Goal: Task Accomplishment & Management: Complete application form

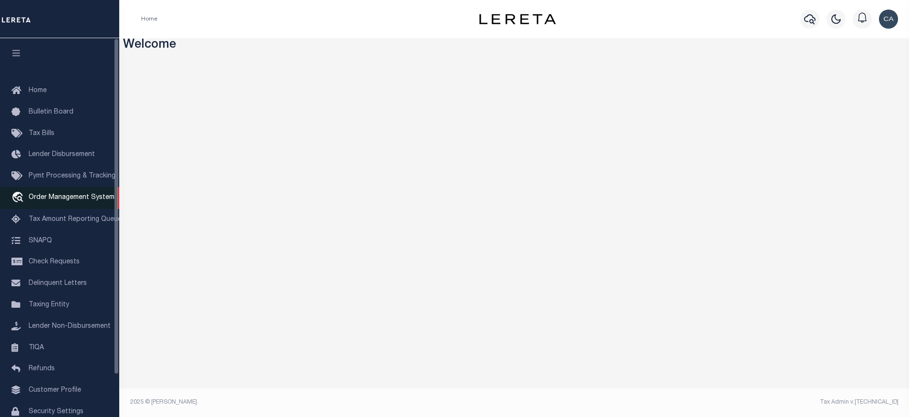
click at [61, 200] on span "Order Management System" at bounding box center [72, 197] width 86 height 7
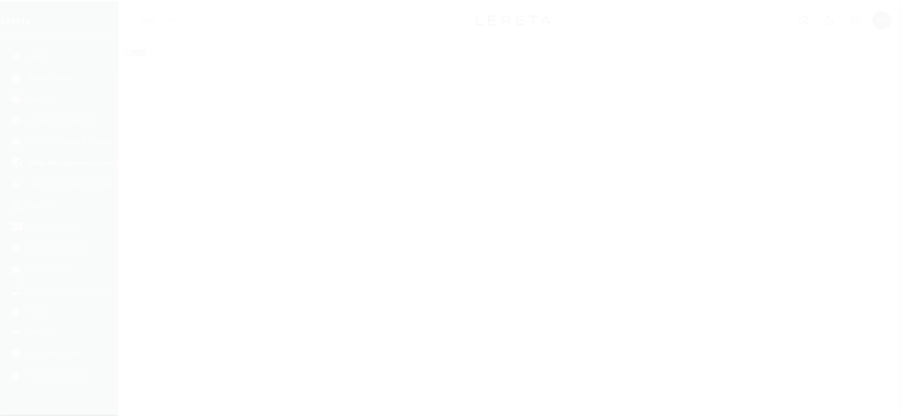
scroll to position [48, 0]
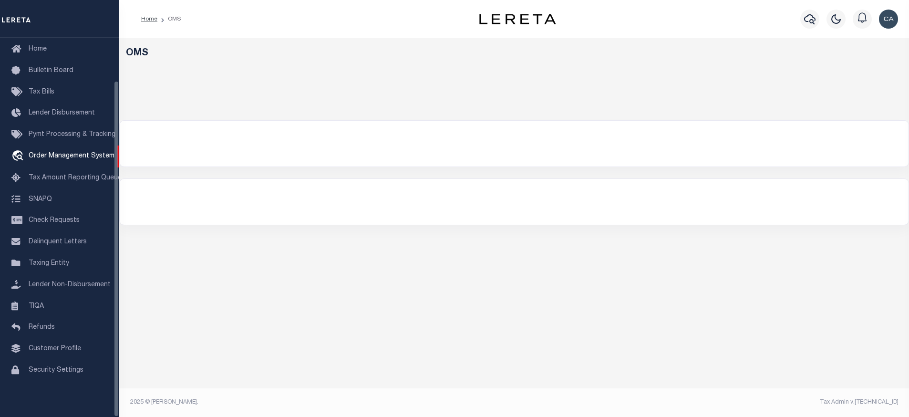
select select "200"
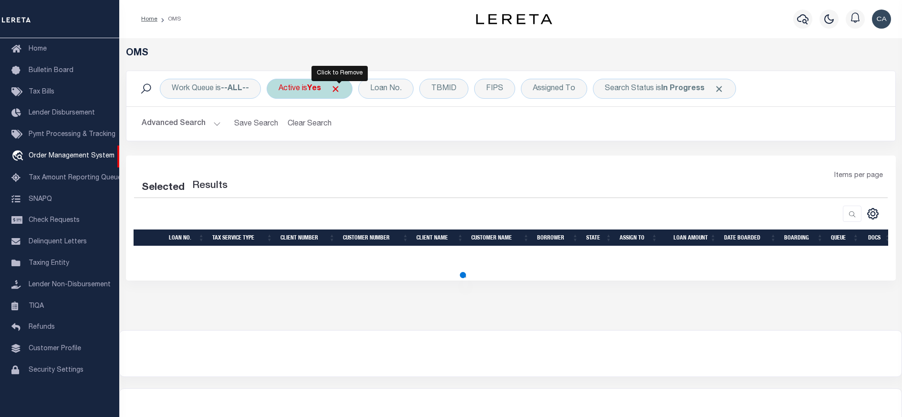
click at [337, 90] on span "Click to Remove" at bounding box center [335, 89] width 10 height 10
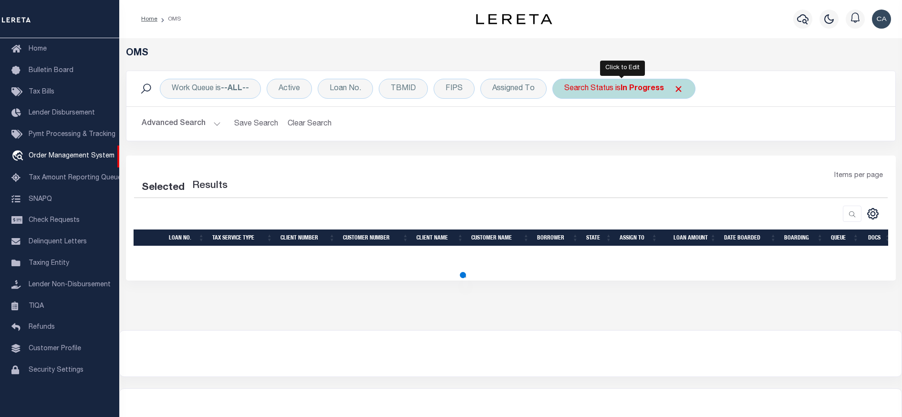
select select "200"
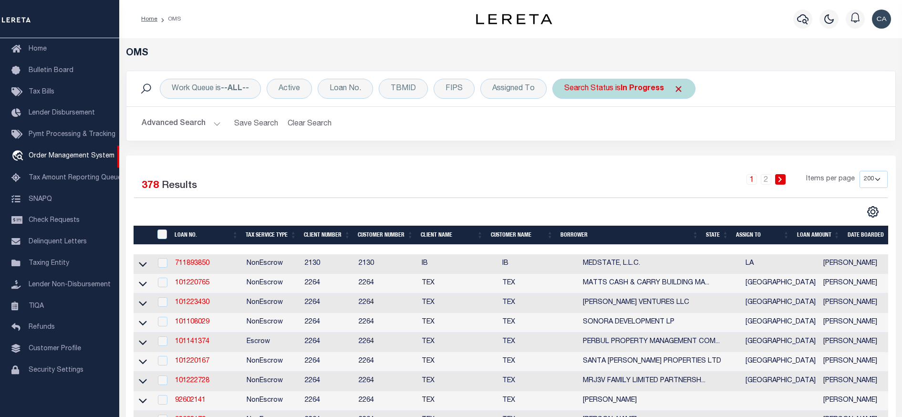
click at [680, 88] on span "Click to Remove" at bounding box center [678, 89] width 10 height 10
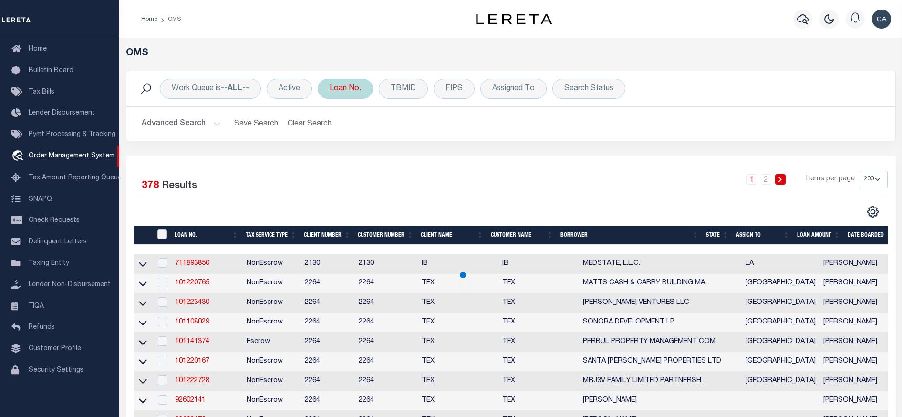
click at [332, 93] on div "Loan No." at bounding box center [345, 89] width 55 height 20
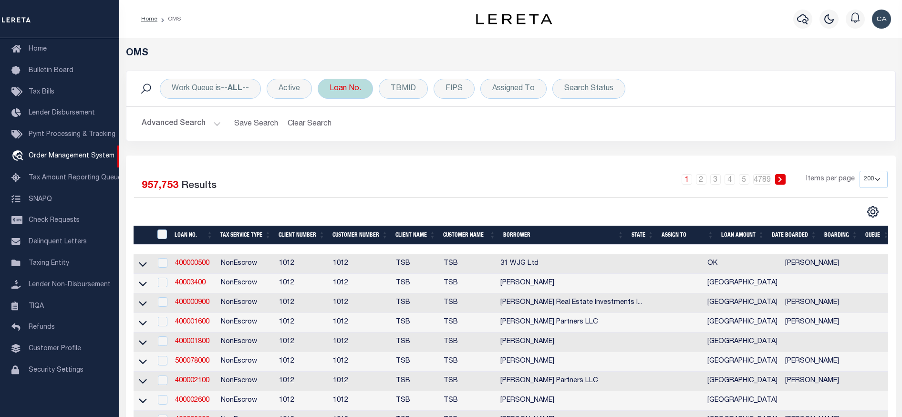
click at [353, 96] on div "Loan No. Is Contains 31600187 Cancel Apply" at bounding box center [345, 89] width 55 height 20
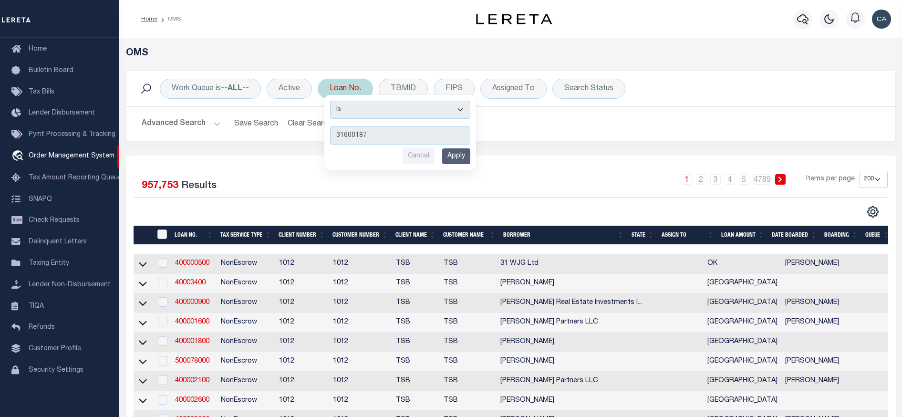
type input "31600187"
click at [457, 155] on input "Apply" at bounding box center [456, 156] width 28 height 16
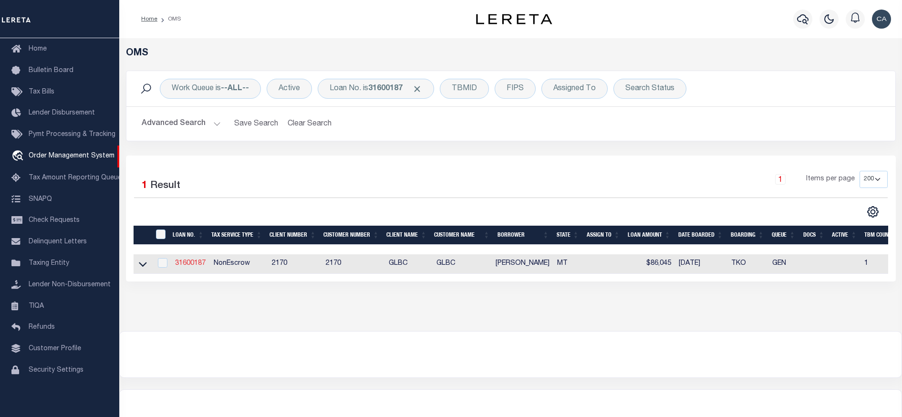
click at [190, 258] on td "31600187" at bounding box center [190, 264] width 39 height 20
checkbox input "true"
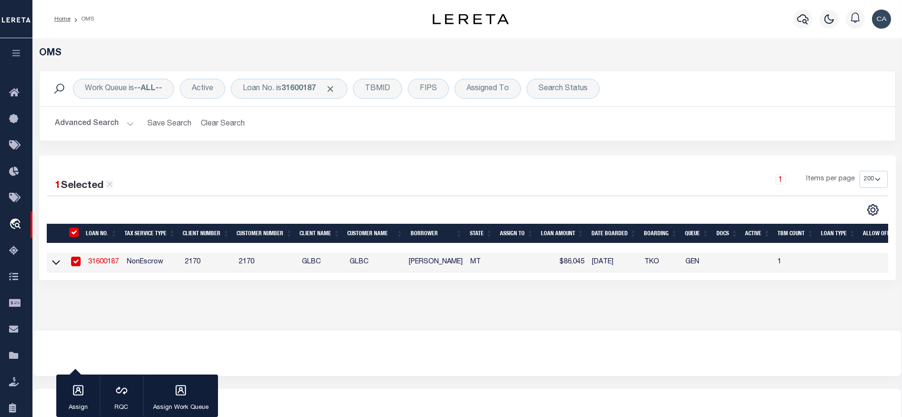
click at [110, 268] on td "31600187" at bounding box center [103, 263] width 39 height 20
checkbox input "false"
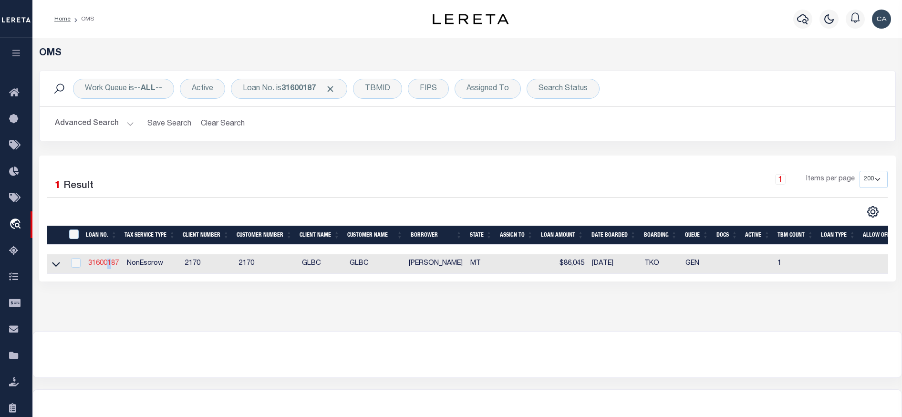
drag, startPoint x: 110, startPoint y: 268, endPoint x: 99, endPoint y: 265, distance: 11.5
click at [99, 265] on link "31600187" at bounding box center [103, 263] width 31 height 7
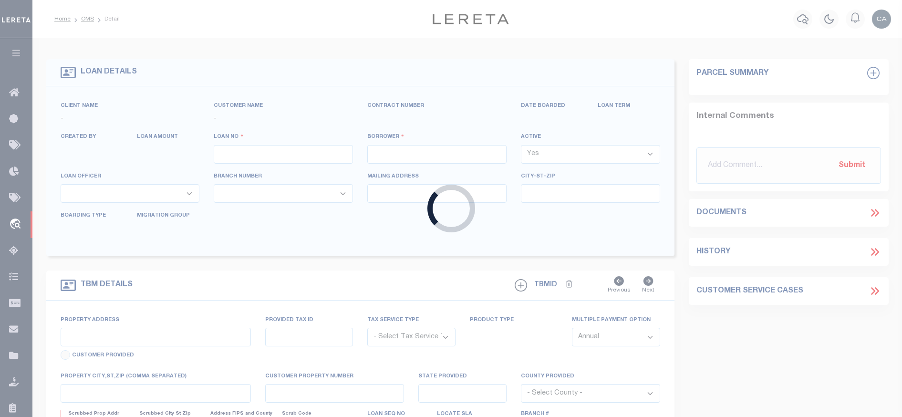
type input "31600187"
type input "[PERSON_NAME]"
select select "False"
select select
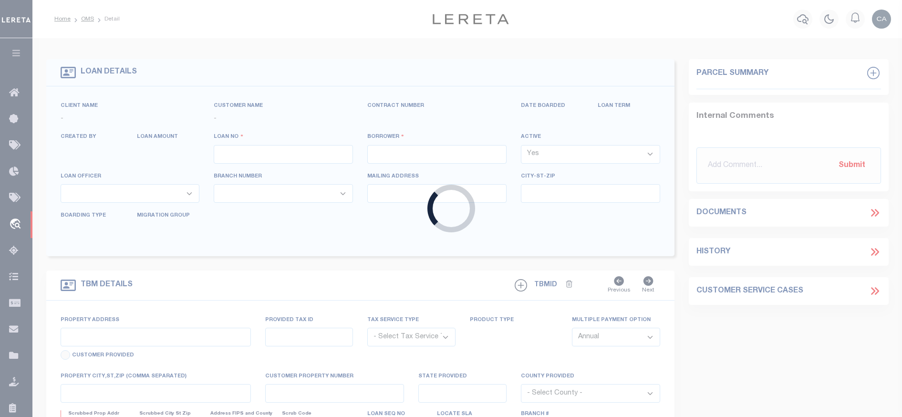
select select "NonEscrow"
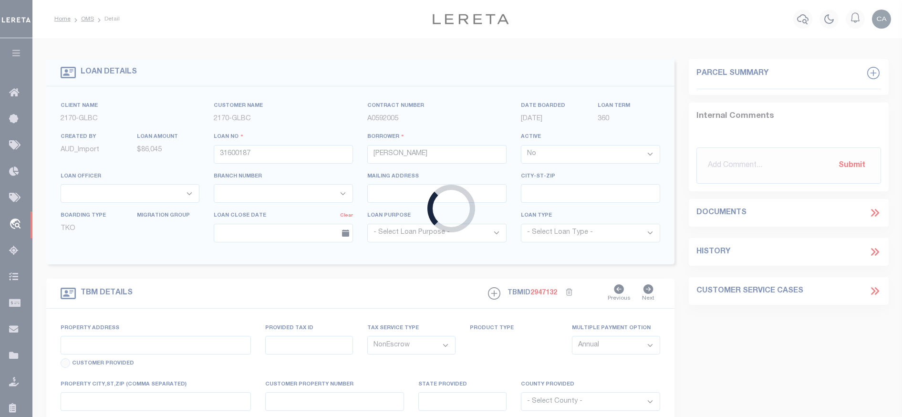
type input "[STREET_ADDRESS][PERSON_NAME]"
select select
type input "[GEOGRAPHIC_DATA] MT 597140000"
type input "MT"
select select
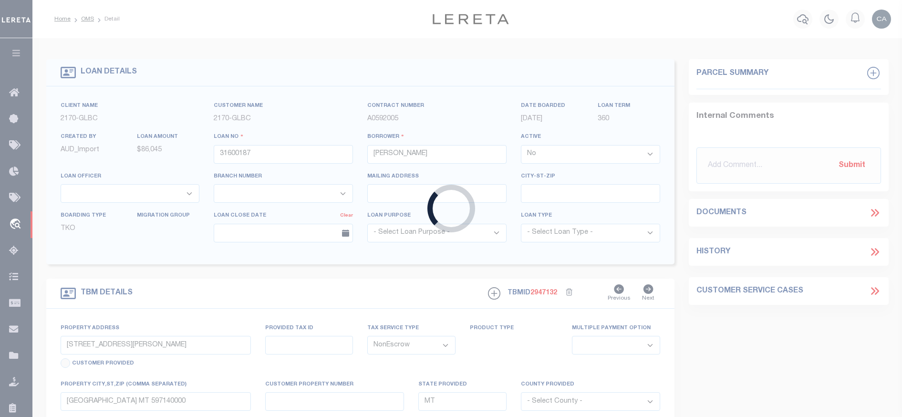
type textarea "Liability limited to information provided"
select select "4574"
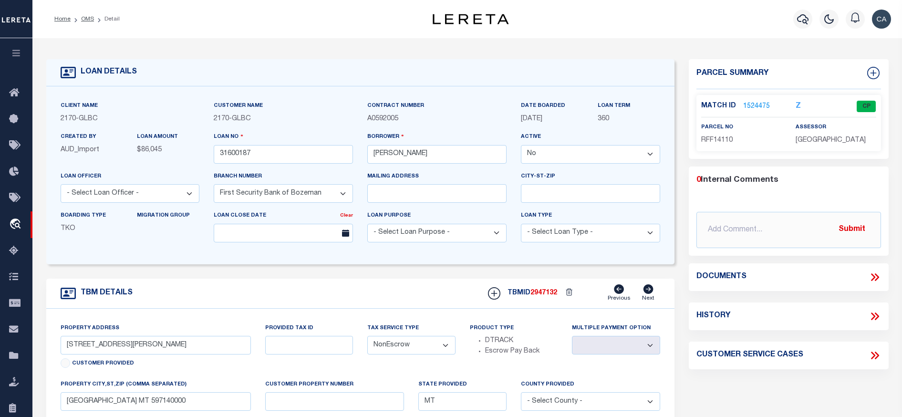
click at [755, 105] on link "1524475" at bounding box center [756, 107] width 27 height 10
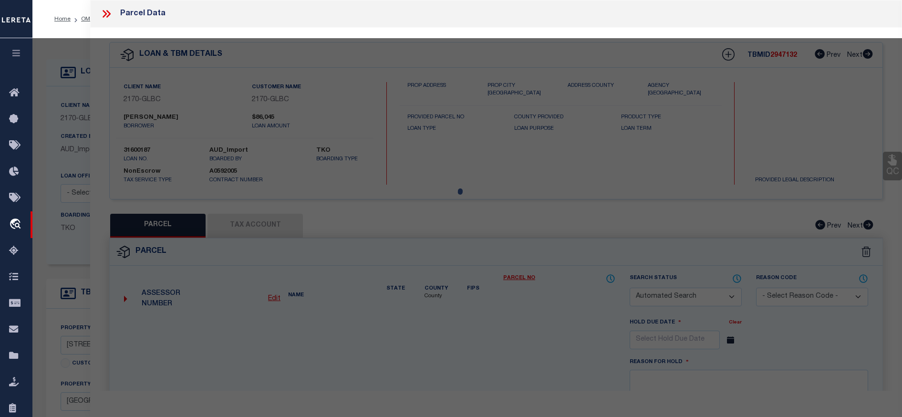
checkbox input "false"
select select "CP"
type input "[PERSON_NAME] TRUST"
type input "[STREET_ADDRESS][PERSON_NAME]"
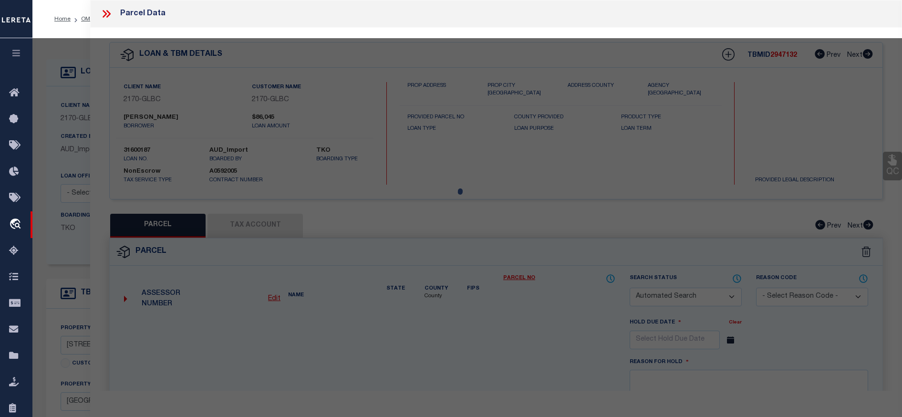
type textarea "CRESCENT ADD, S01, T01 S, R04 E, BLOCK 11, Lot 4 - 5, ACRES 0.207, PLAT C-46"
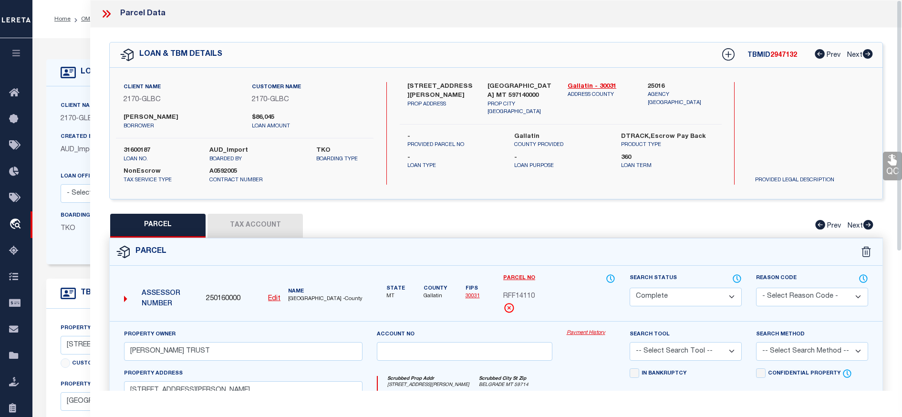
click at [108, 14] on icon at bounding box center [106, 14] width 12 height 12
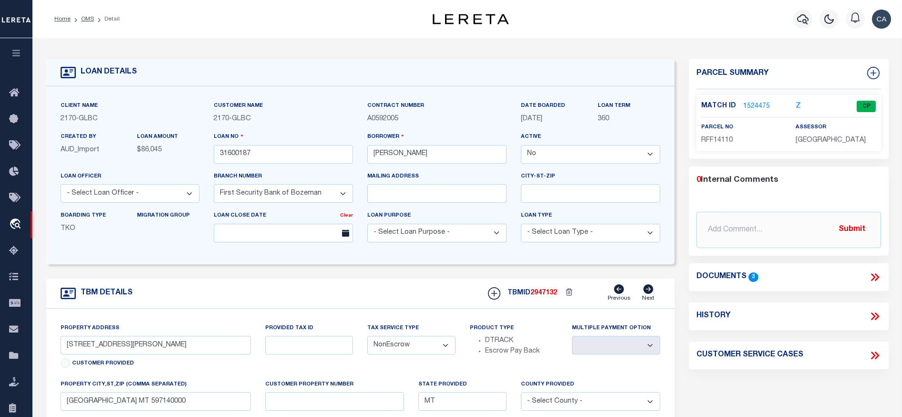
scroll to position [143, 0]
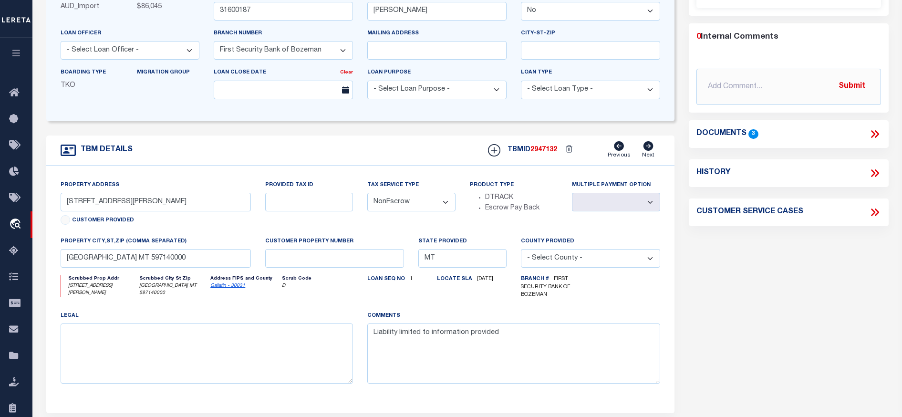
click at [878, 135] on icon at bounding box center [874, 134] width 12 height 12
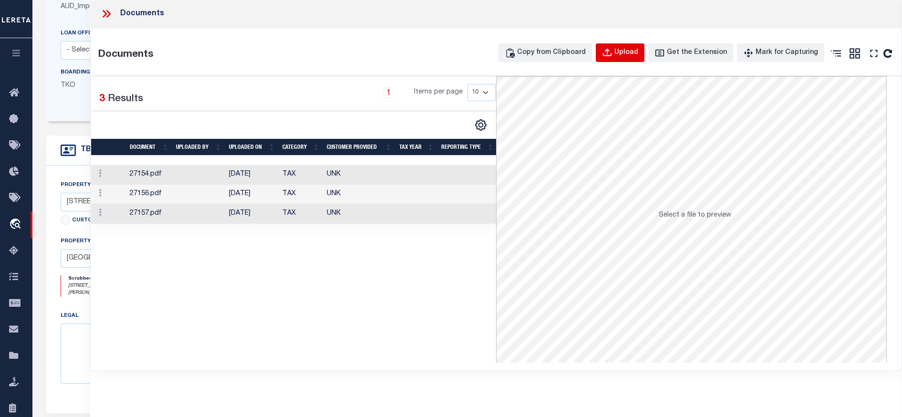
click at [629, 52] on div "Upload" at bounding box center [626, 53] width 24 height 10
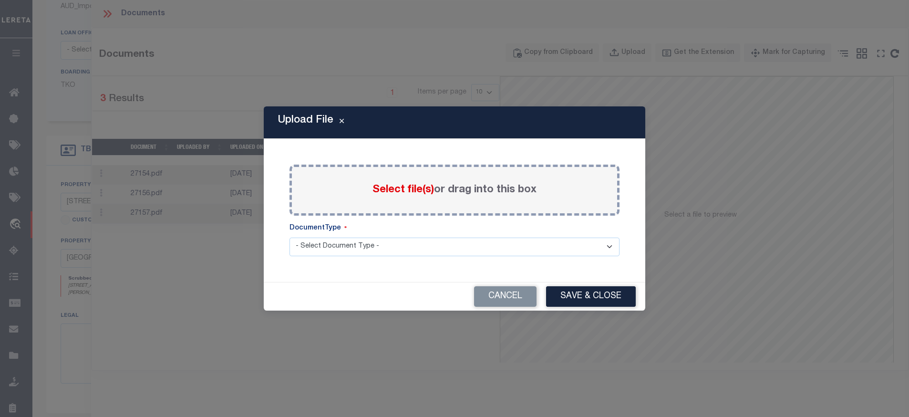
click at [386, 241] on select "- Select Document Type - Tax Service Documents" at bounding box center [454, 246] width 330 height 19
select select "TAX"
click at [289, 237] on select "- Select Document Type - Tax Service Documents" at bounding box center [454, 246] width 330 height 19
click at [397, 190] on span "Select file(s)" at bounding box center [403, 190] width 62 height 10
click at [0, 0] on input "Select file(s) or drag into this box" at bounding box center [0, 0] width 0 height 0
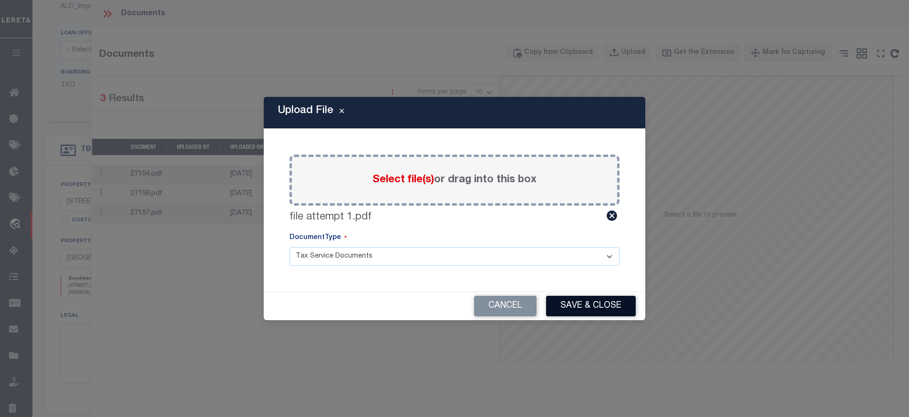
click at [582, 308] on button "Save & Close" at bounding box center [591, 306] width 90 height 21
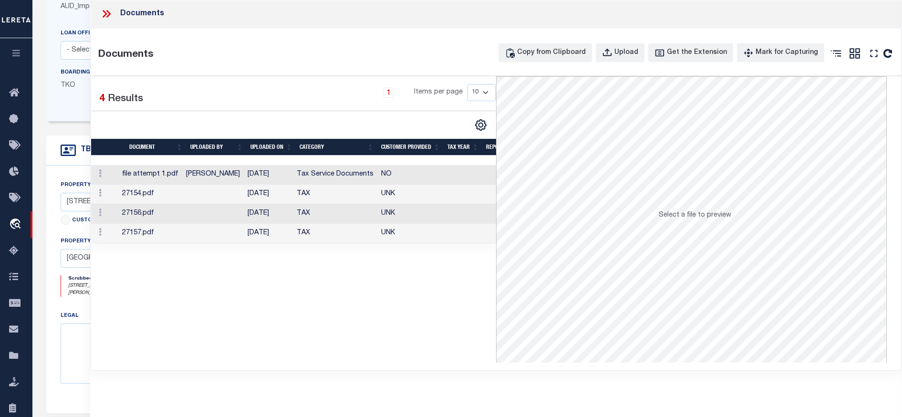
click at [244, 168] on td "[PERSON_NAME]" at bounding box center [213, 175] width 62 height 20
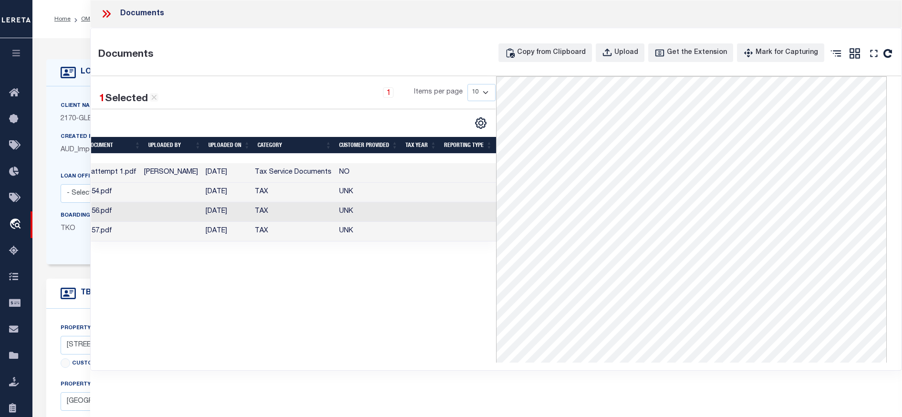
scroll to position [0, 0]
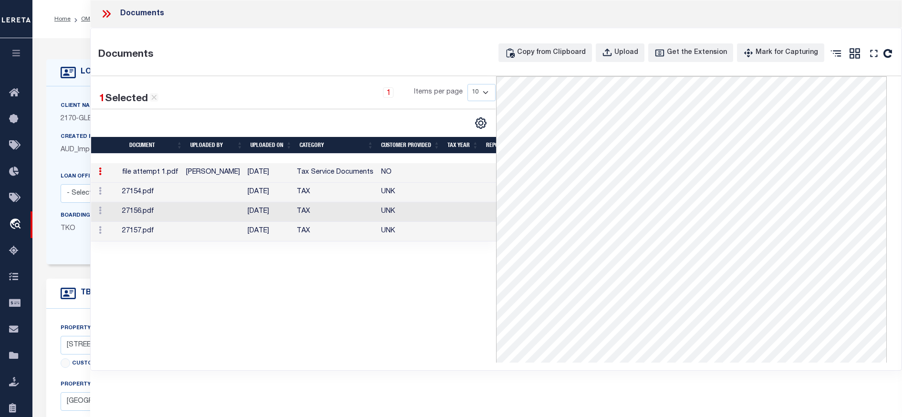
click at [104, 12] on icon at bounding box center [105, 14] width 4 height 8
